Goal: Book appointment/travel/reservation

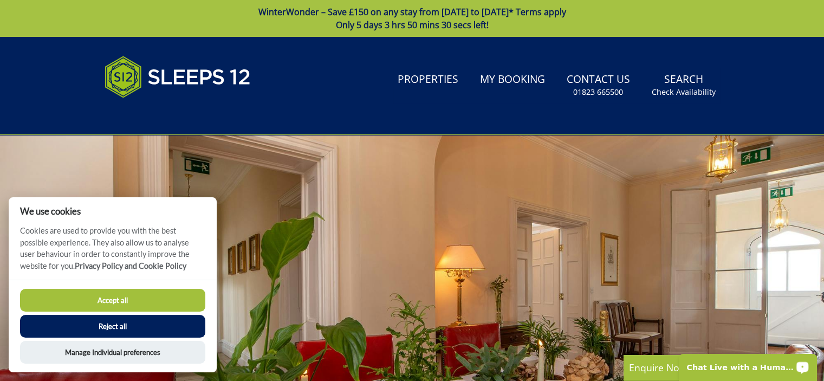
click at [166, 329] on button "Reject all" at bounding box center [112, 326] width 185 height 23
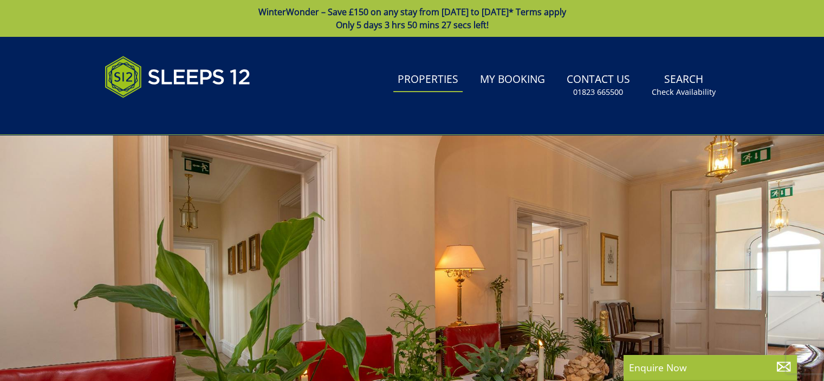
click at [432, 70] on link "Properties" at bounding box center [427, 80] width 69 height 24
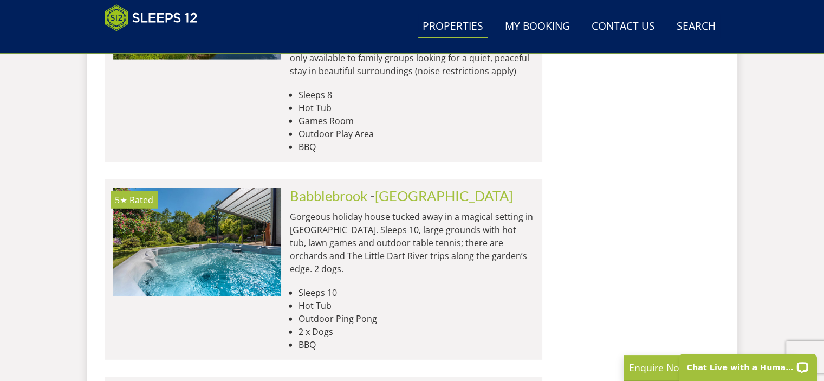
scroll to position [3125, 0]
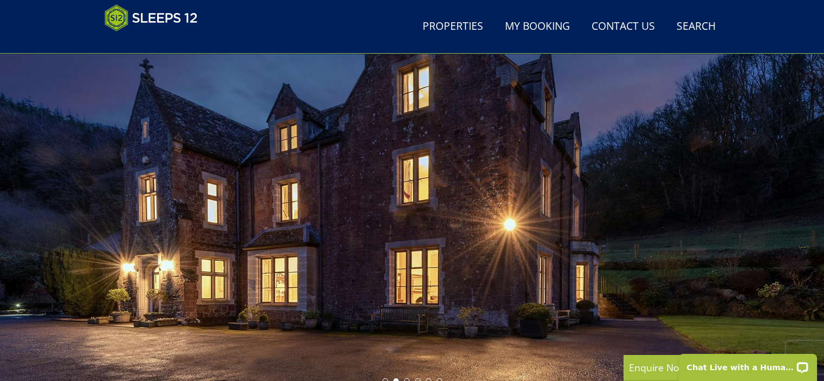
scroll to position [102, 0]
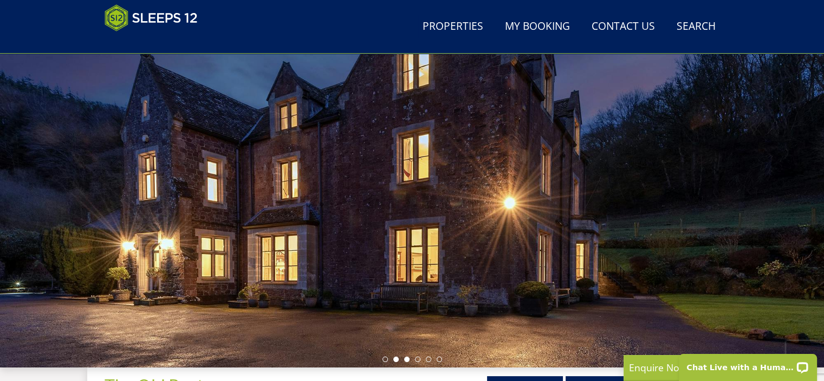
click at [407, 358] on li at bounding box center [406, 358] width 5 height 5
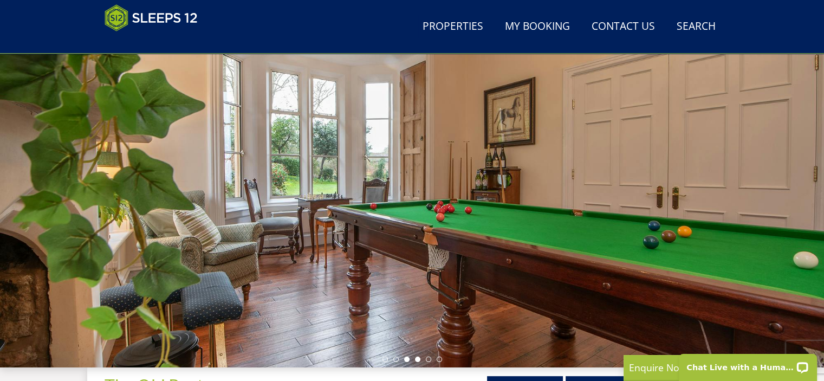
click at [417, 358] on li at bounding box center [417, 358] width 5 height 5
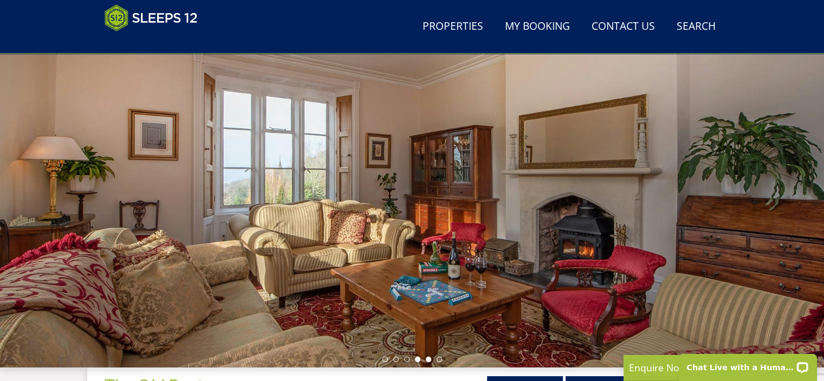
click at [429, 357] on li at bounding box center [428, 358] width 5 height 5
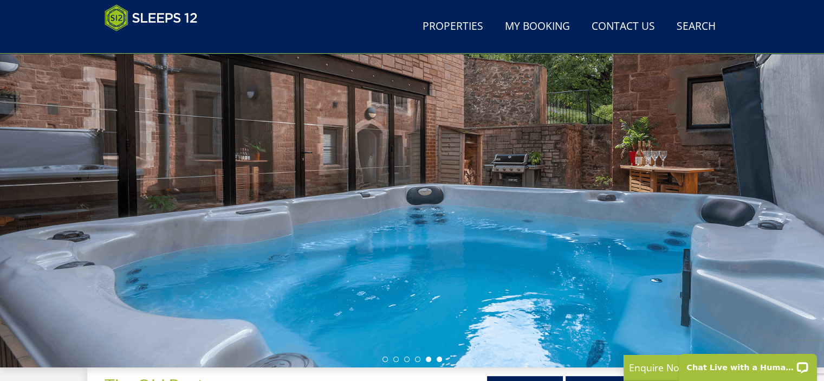
click at [438, 357] on li at bounding box center [438, 358] width 5 height 5
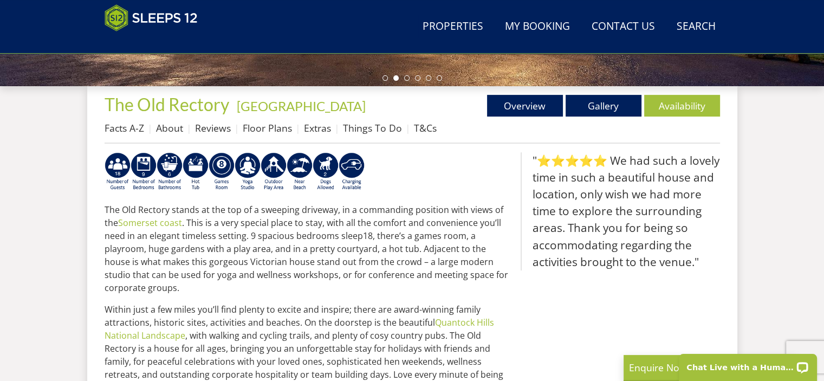
scroll to position [384, 0]
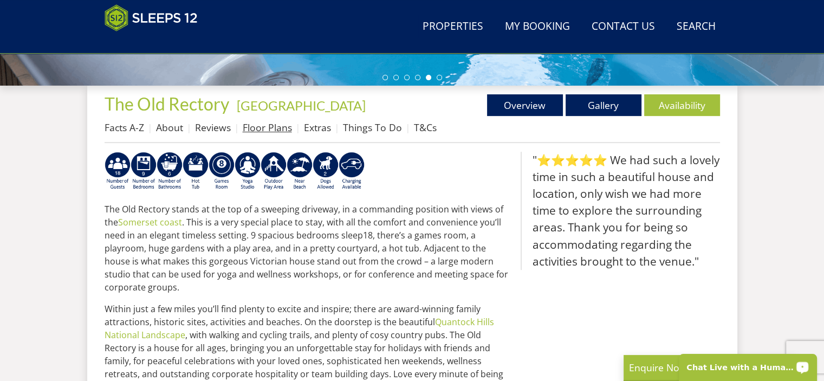
click at [270, 128] on link "Floor Plans" at bounding box center [267, 127] width 49 height 13
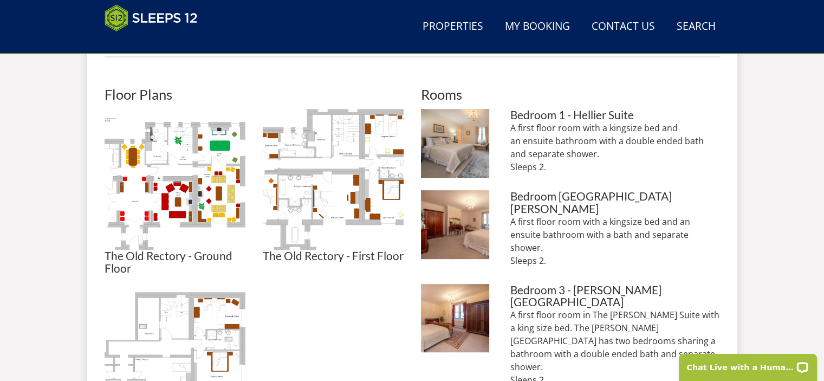
scroll to position [476, 0]
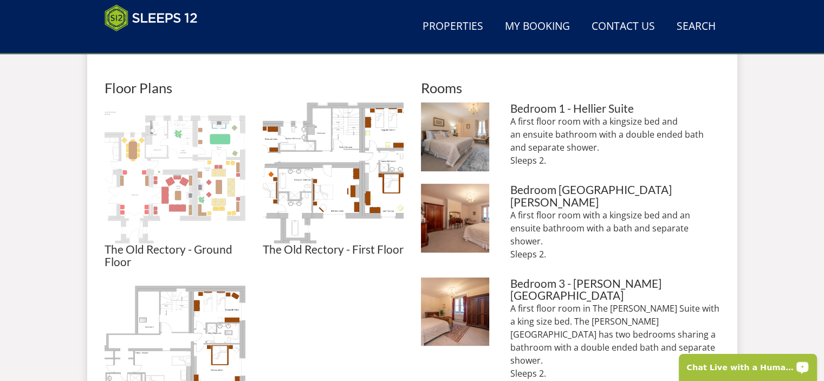
click at [182, 173] on img at bounding box center [175, 172] width 141 height 141
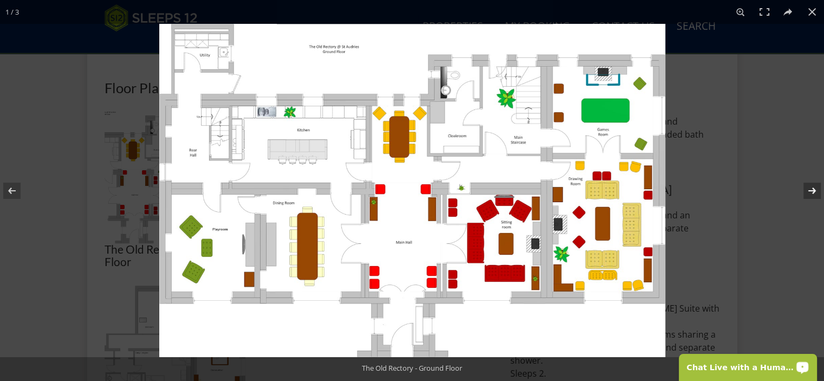
click at [814, 188] on button at bounding box center [805, 191] width 38 height 54
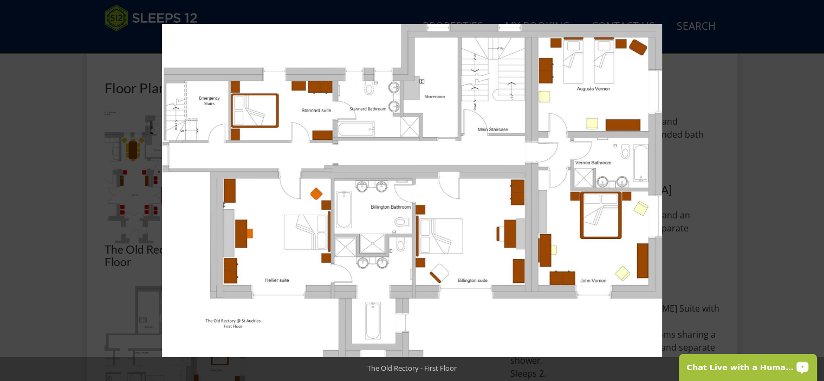
click at [814, 188] on button at bounding box center [805, 191] width 38 height 54
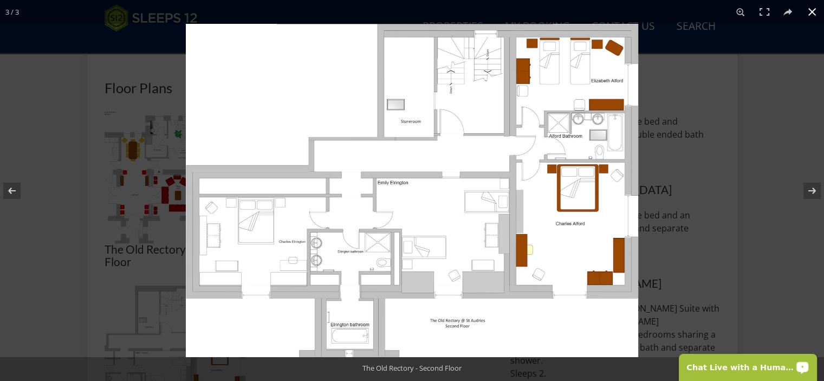
click at [812, 15] on button at bounding box center [812, 12] width 24 height 24
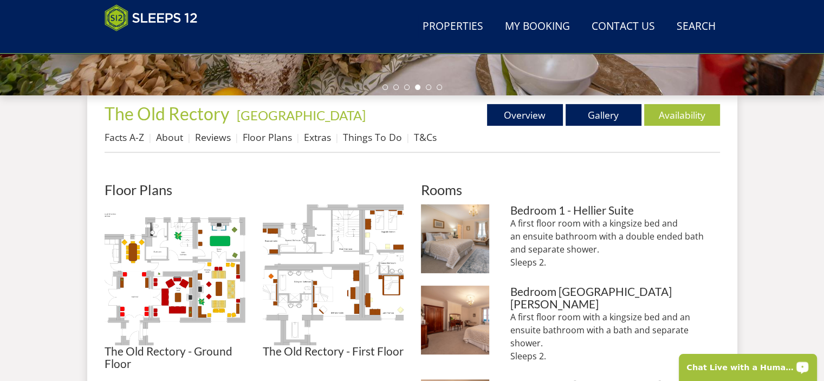
scroll to position [390, 0]
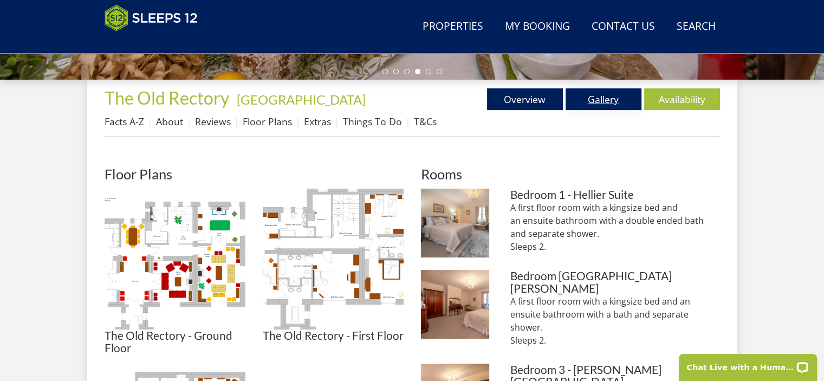
click at [603, 101] on link "Gallery" at bounding box center [603, 99] width 76 height 22
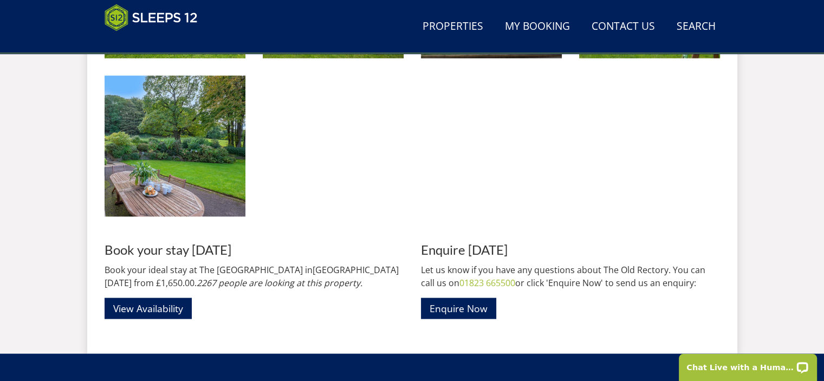
scroll to position [2221, 0]
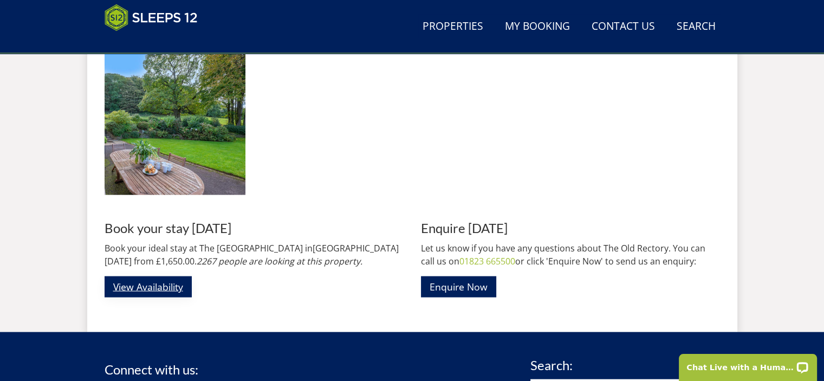
click at [132, 283] on link "View Availability" at bounding box center [148, 286] width 87 height 21
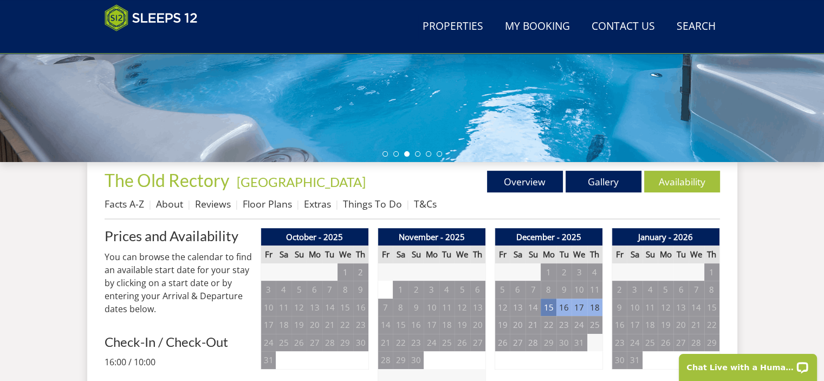
scroll to position [291, 0]
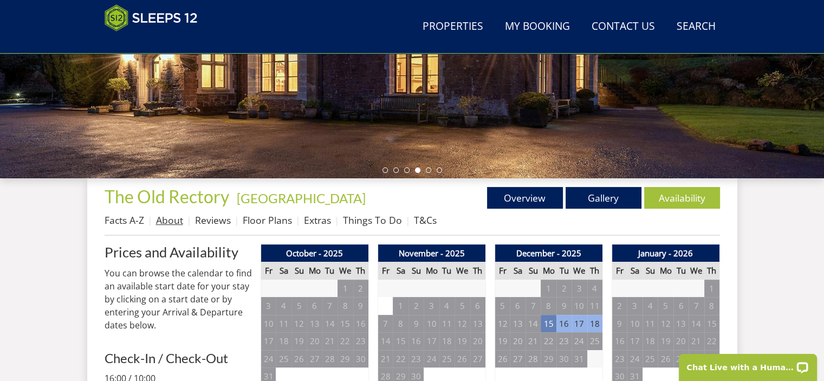
click at [170, 220] on link "About" at bounding box center [169, 219] width 27 height 13
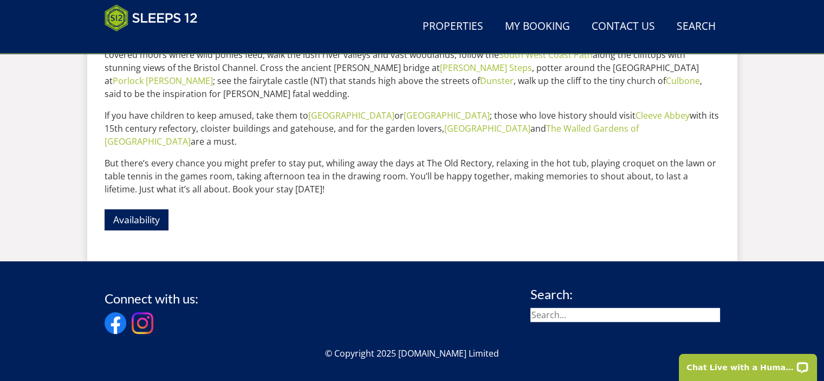
scroll to position [721, 0]
